Goal: Task Accomplishment & Management: Manage account settings

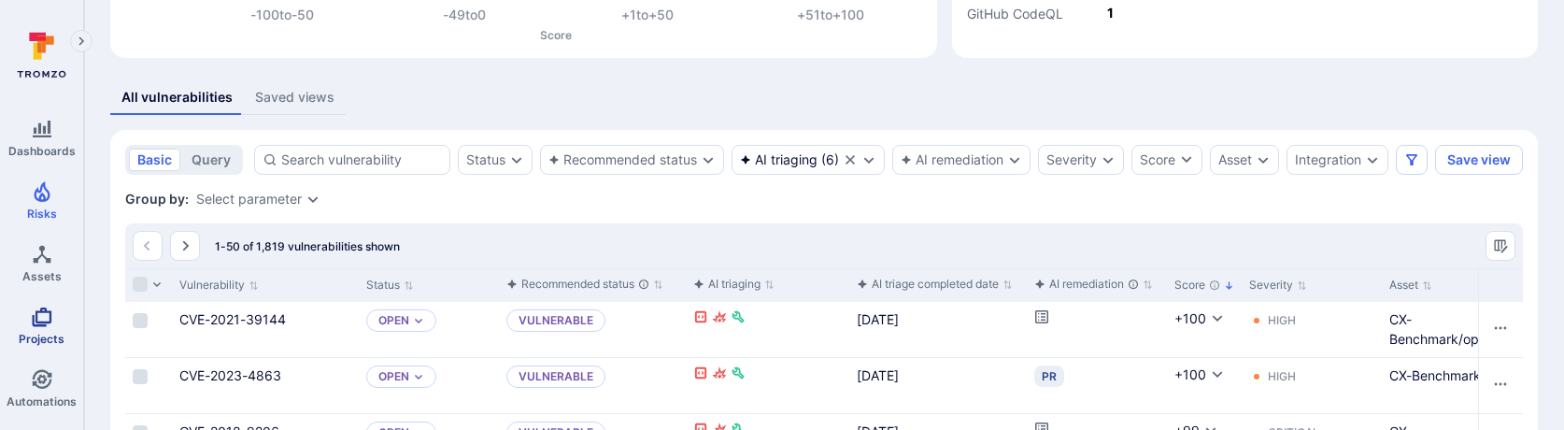
scroll to position [180, 0]
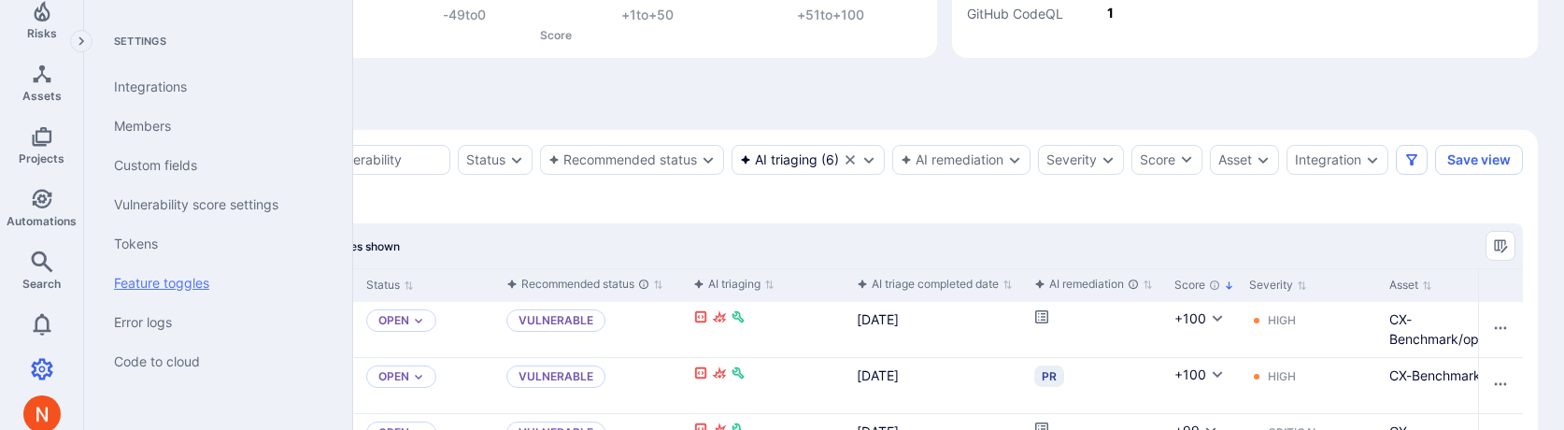
click at [158, 275] on link "Feature toggles" at bounding box center [214, 282] width 231 height 39
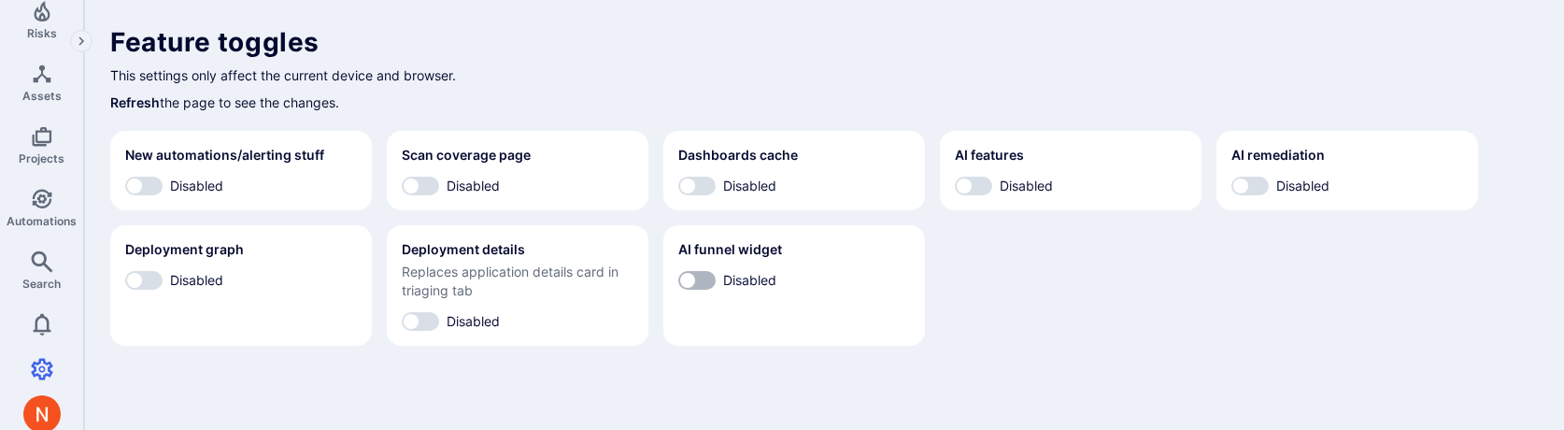
click at [687, 282] on input "Disabled" at bounding box center [688, 280] width 56 height 19
checkbox input "true"
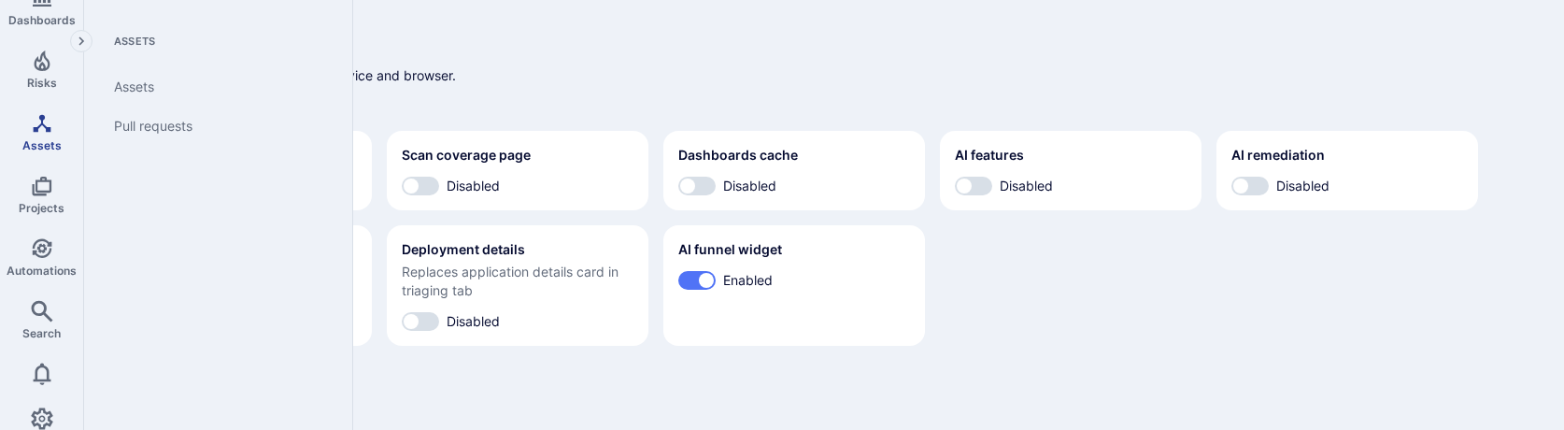
scroll to position [14, 0]
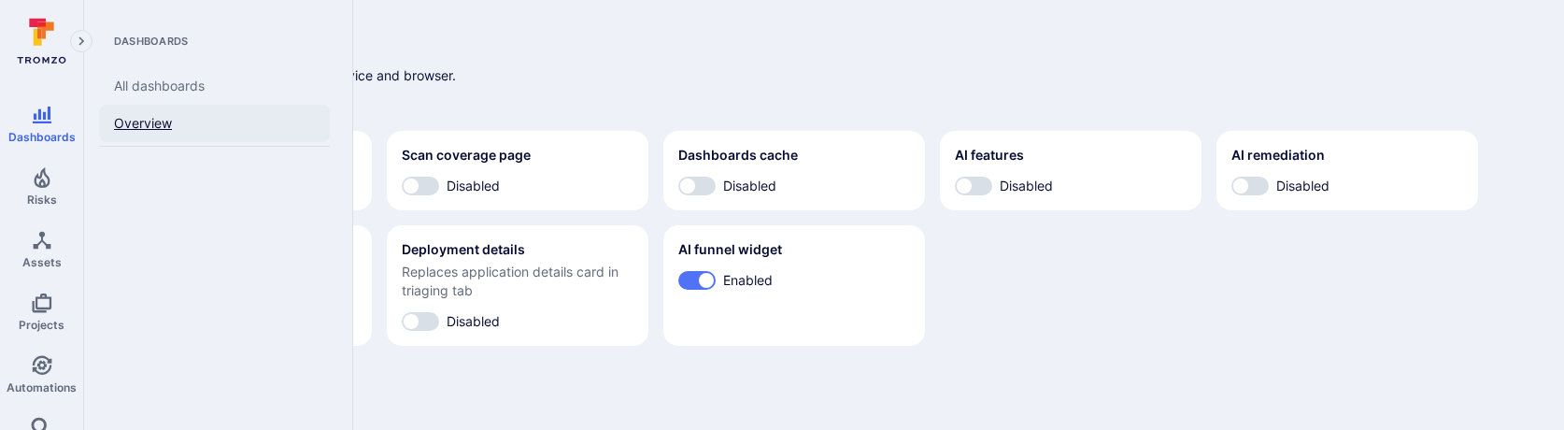
click at [129, 129] on link "Overview" at bounding box center [214, 123] width 231 height 37
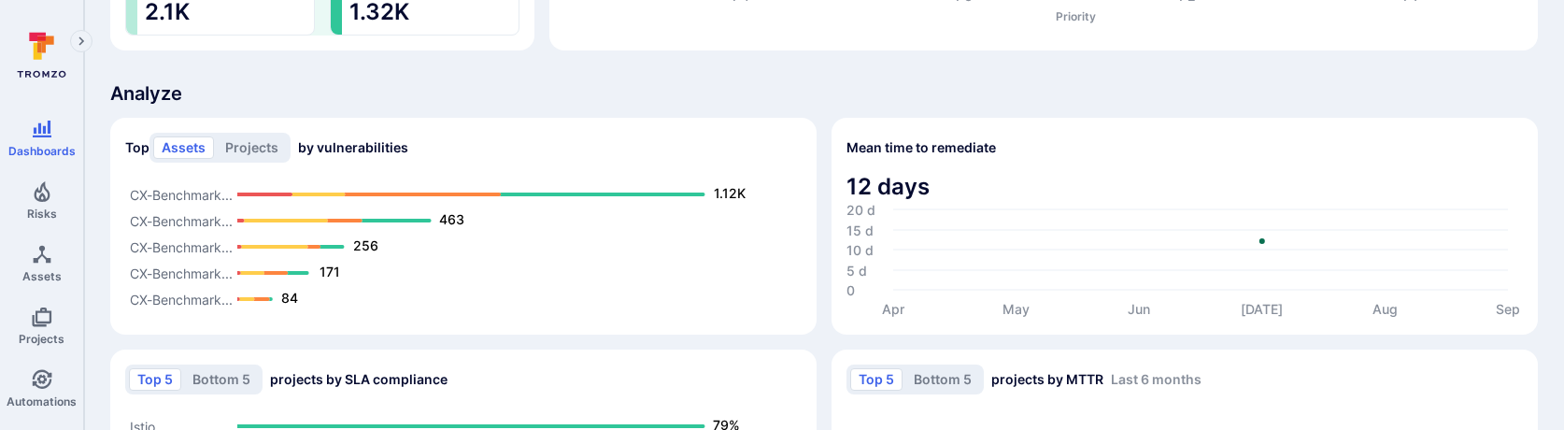
scroll to position [1495, 0]
